Goal: Information Seeking & Learning: Understand process/instructions

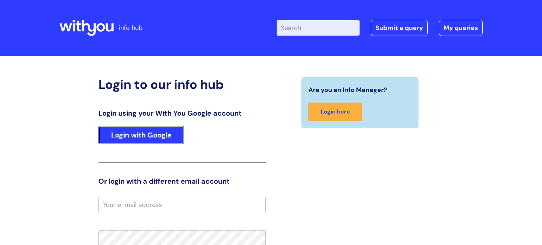
click at [142, 138] on link "Login with Google" at bounding box center [142, 135] width 86 height 18
click at [152, 137] on link "Login with Google" at bounding box center [142, 135] width 86 height 18
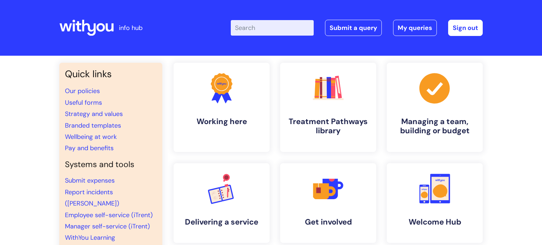
click at [245, 24] on input "Enter your search term here..." at bounding box center [272, 28] width 83 height 16
type input "my journey"
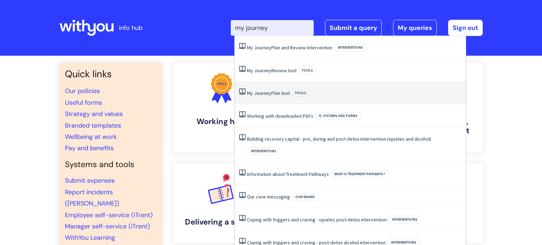
click at [283, 93] on link "My Journey Plan tool" at bounding box center [268, 93] width 43 height 6
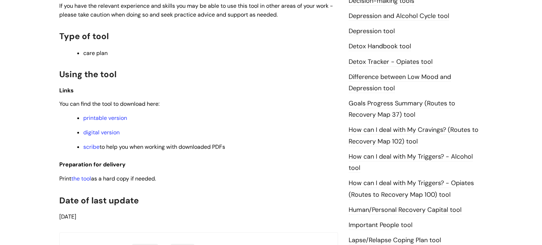
scroll to position [424, 0]
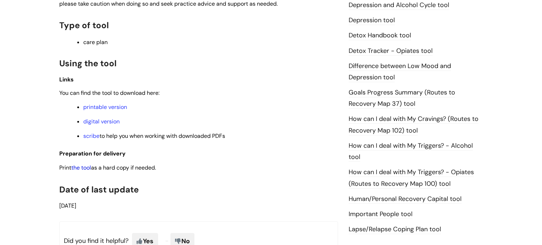
click at [79, 171] on link "the tool" at bounding box center [81, 167] width 20 height 7
